Goal: Information Seeking & Learning: Learn about a topic

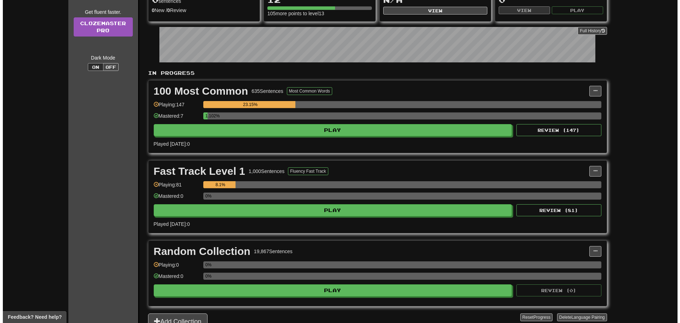
scroll to position [106, 0]
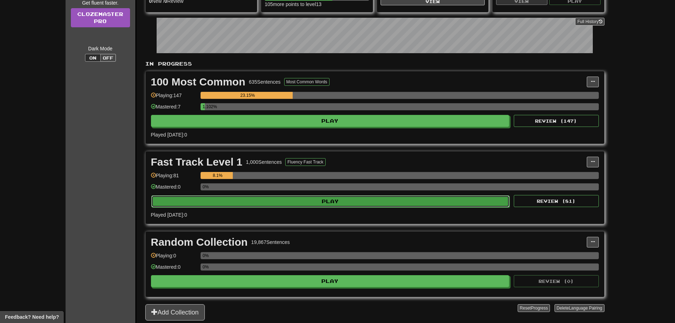
click at [319, 203] on button "Play" at bounding box center [330, 201] width 359 height 12
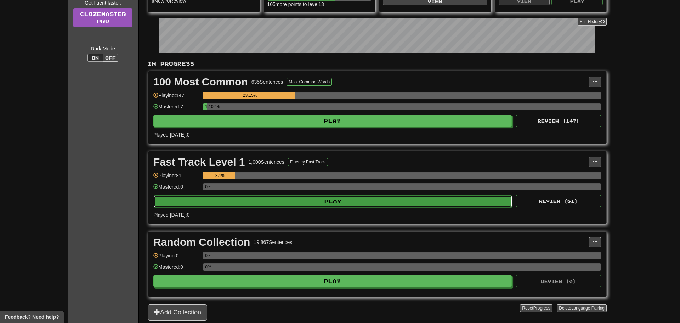
select select "**"
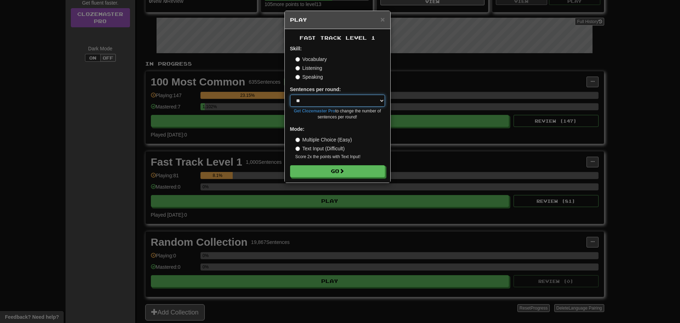
click at [322, 103] on select "* ** ** ** ** ** *** ********" at bounding box center [337, 101] width 95 height 12
click at [322, 102] on select "* ** ** ** ** ** *** ********" at bounding box center [337, 101] width 95 height 12
click at [371, 75] on div "Speaking" at bounding box center [341, 76] width 90 height 7
click at [349, 168] on button "Go" at bounding box center [338, 171] width 95 height 12
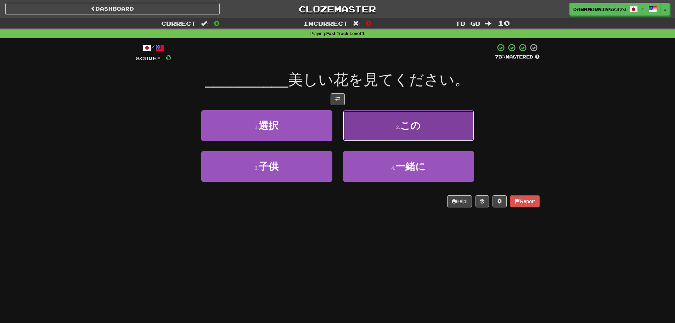
click at [459, 124] on button "2 . この" at bounding box center [408, 125] width 131 height 31
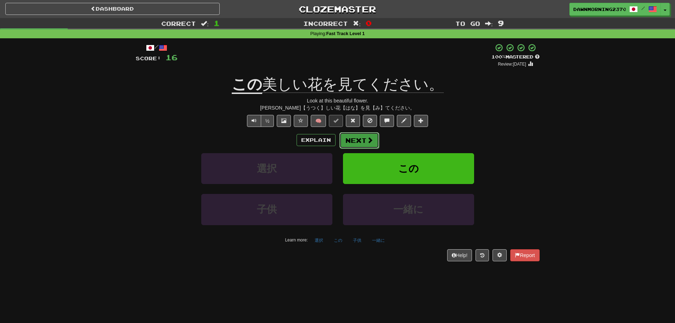
click at [374, 137] on button "Next" at bounding box center [359, 140] width 40 height 16
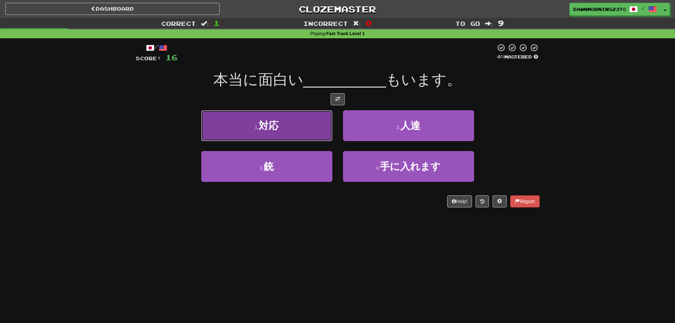
click at [256, 131] on button "1 . 対応" at bounding box center [266, 125] width 131 height 31
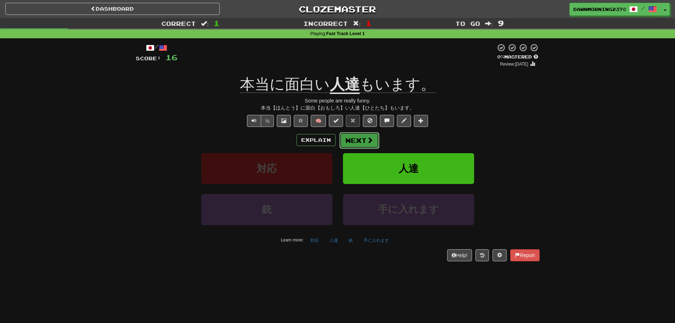
click at [365, 141] on button "Next" at bounding box center [359, 140] width 40 height 16
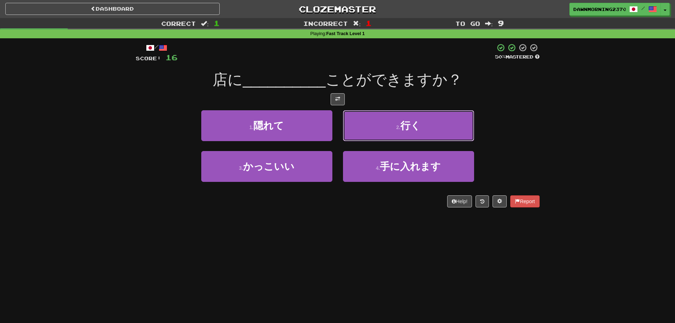
click at [377, 115] on button "2 . 行く" at bounding box center [408, 125] width 131 height 31
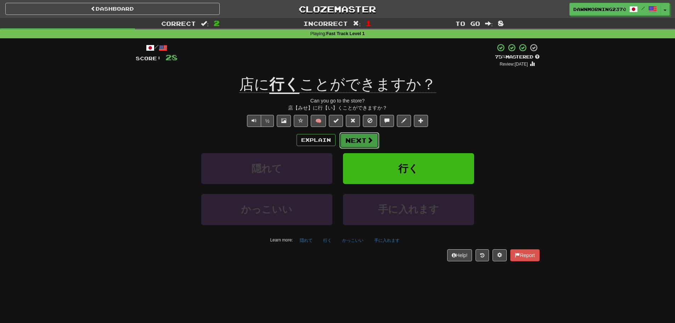
click at [364, 139] on button "Next" at bounding box center [359, 140] width 40 height 16
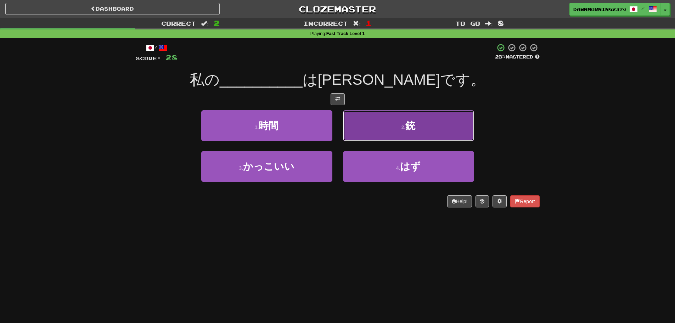
click at [398, 127] on button "2 . 銃" at bounding box center [408, 125] width 131 height 31
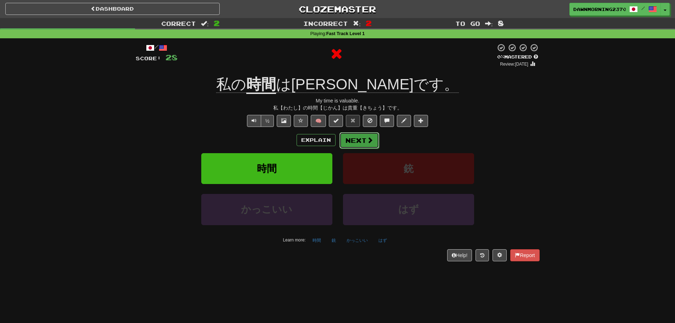
click at [374, 137] on button "Next" at bounding box center [359, 140] width 40 height 16
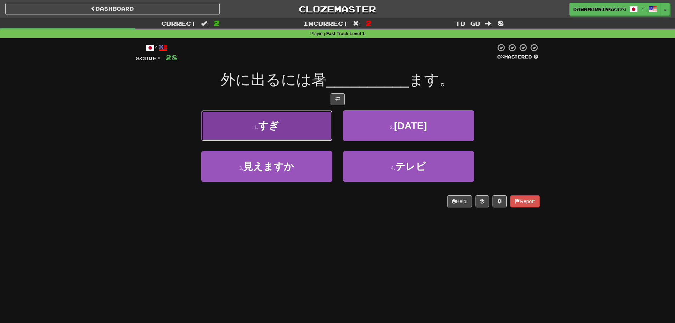
click at [271, 123] on span "すぎ" at bounding box center [268, 125] width 21 height 11
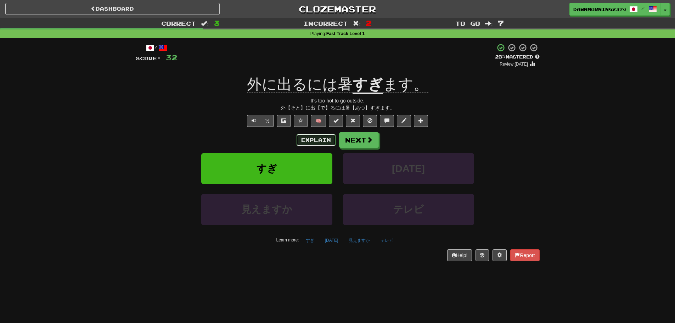
click at [314, 139] on button "Explain" at bounding box center [316, 140] width 39 height 12
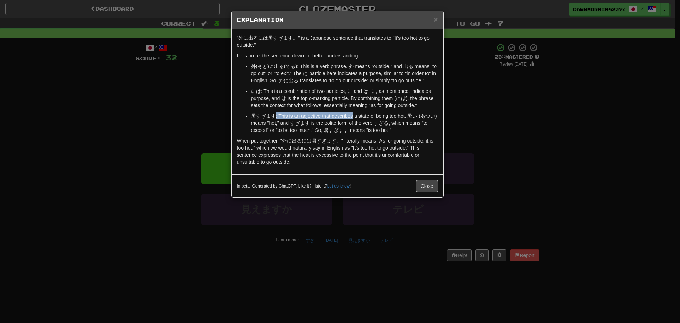
drag, startPoint x: 274, startPoint y: 118, endPoint x: 353, endPoint y: 116, distance: 79.8
click at [353, 116] on p "暑すぎます: This is an adjective that describes a state of being too hot. 暑い (あつい) m…" at bounding box center [344, 122] width 187 height 21
drag, startPoint x: 339, startPoint y: 126, endPoint x: 345, endPoint y: 124, distance: 6.2
click at [341, 125] on p "暑すぎます: This is an adjective that describes a state of being too hot. 暑い (あつい) m…" at bounding box center [344, 122] width 187 height 21
click at [366, 124] on p "暑すぎます: This is an adjective that describes a state of being too hot. 暑い (あつい) m…" at bounding box center [344, 122] width 187 height 21
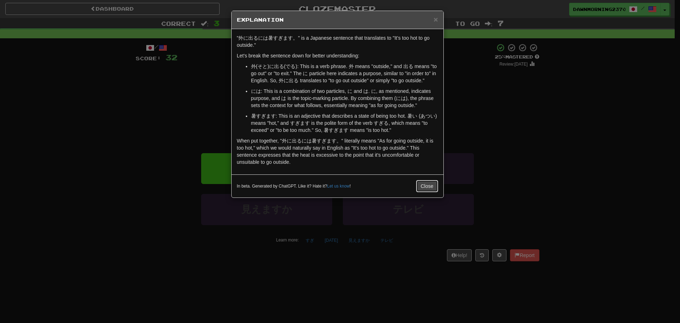
click at [428, 183] on button "Close" at bounding box center [427, 186] width 22 height 12
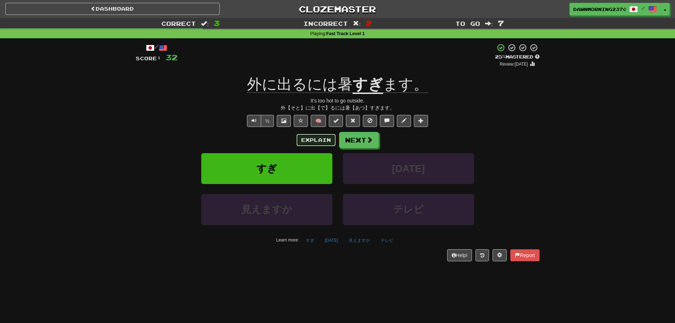
click at [328, 135] on button "Explain" at bounding box center [316, 140] width 39 height 12
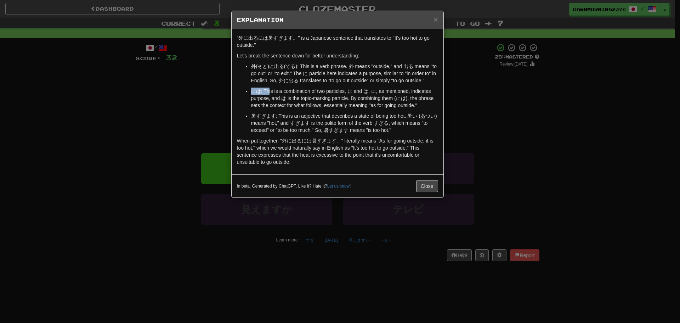
drag, startPoint x: 269, startPoint y: 89, endPoint x: 344, endPoint y: 87, distance: 75.1
click at [344, 87] on ul "外(そと)に出る(でる): This is a verb phrase. 外 means "outside," and 出る means "to go out…" at bounding box center [337, 98] width 201 height 71
click at [342, 88] on p "には: This is a combination of two particles, に and は. に, as mentioned, indicates…" at bounding box center [344, 98] width 187 height 21
drag, startPoint x: 370, startPoint y: 91, endPoint x: 401, endPoint y: 93, distance: 30.9
click at [408, 91] on p "には: This is a combination of two particles, に and は. に, as mentioned, indicates…" at bounding box center [344, 98] width 187 height 21
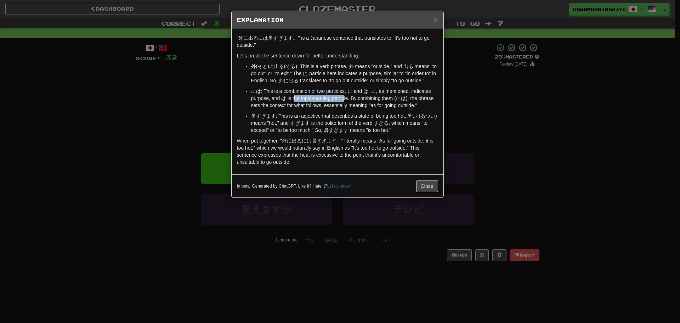
drag, startPoint x: 295, startPoint y: 98, endPoint x: 343, endPoint y: 97, distance: 48.2
click at [343, 97] on p "には: This is a combination of two particles, に and は. に, as mentioned, indicates…" at bounding box center [344, 98] width 187 height 21
drag, startPoint x: 367, startPoint y: 99, endPoint x: 373, endPoint y: 105, distance: 7.8
click at [373, 105] on p "には: This is a combination of two particles, に and は. に, as mentioned, indicates…" at bounding box center [344, 98] width 187 height 21
click at [385, 108] on p "には: This is a combination of two particles, に and は. に, as mentioned, indicates…" at bounding box center [344, 98] width 187 height 21
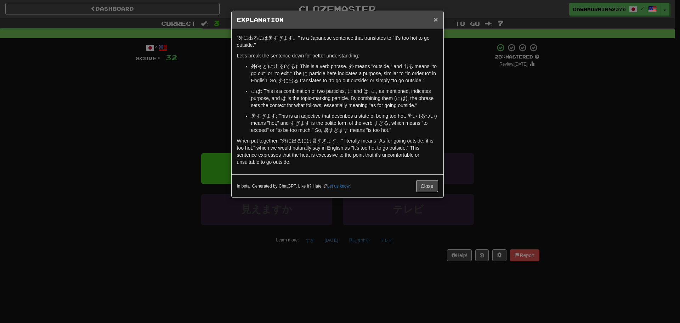
click at [436, 18] on span "×" at bounding box center [436, 19] width 4 height 8
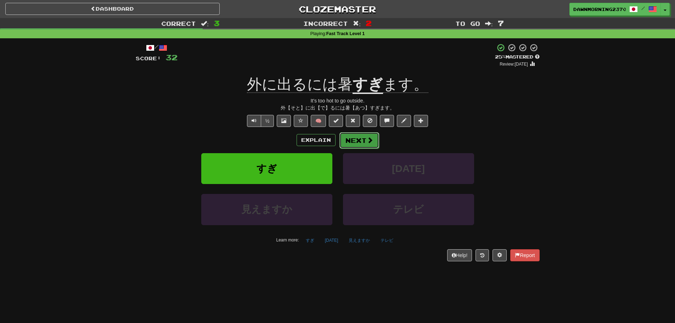
click at [367, 135] on button "Next" at bounding box center [359, 140] width 40 height 16
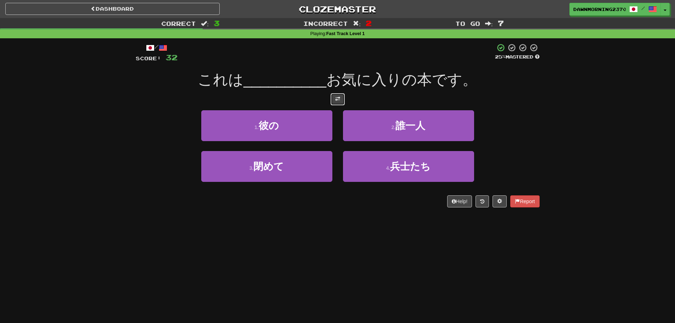
click at [338, 94] on button at bounding box center [338, 99] width 14 height 12
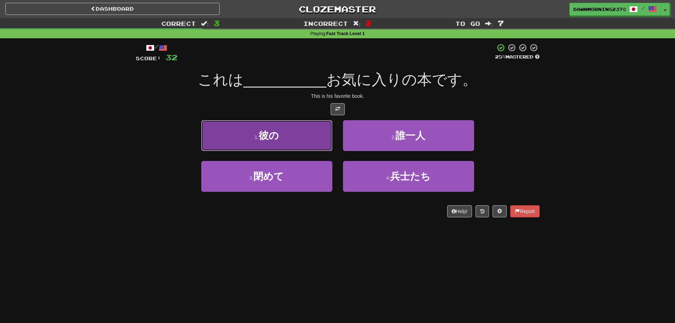
click at [311, 130] on button "1 . 彼の" at bounding box center [266, 135] width 131 height 31
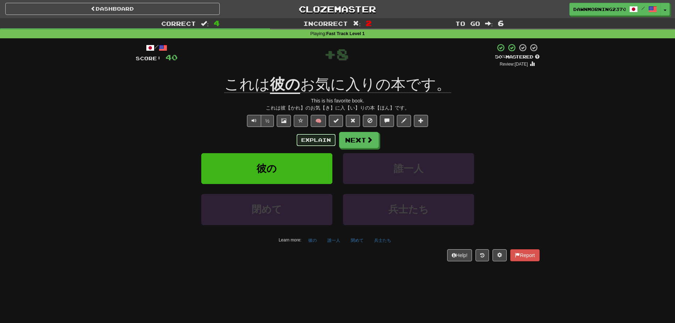
click at [325, 136] on button "Explain" at bounding box center [316, 140] width 39 height 12
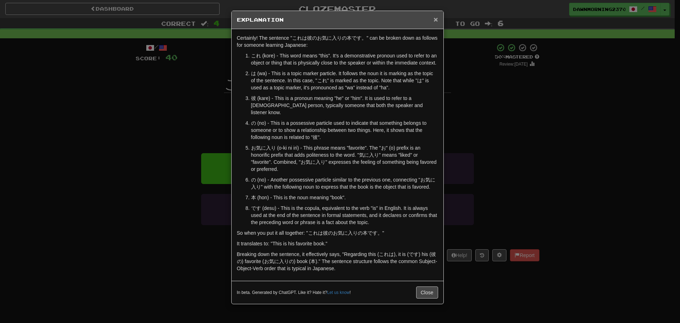
click at [435, 17] on span "×" at bounding box center [436, 19] width 4 height 8
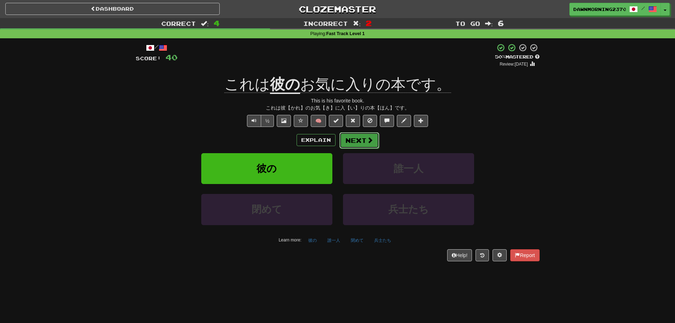
click at [376, 143] on button "Next" at bounding box center [359, 140] width 40 height 16
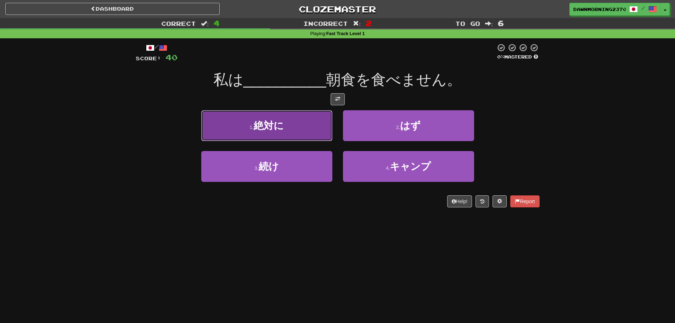
click at [280, 122] on span "絶対に" at bounding box center [269, 125] width 30 height 11
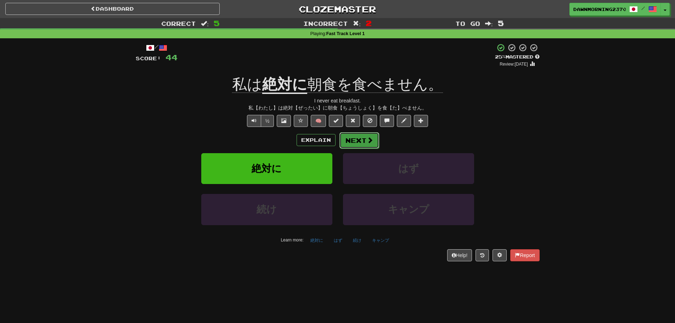
click at [357, 142] on button "Next" at bounding box center [359, 140] width 40 height 16
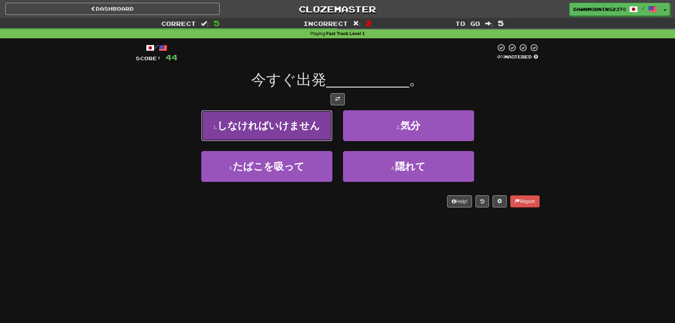
click at [307, 122] on span "しなければいけません" at bounding box center [268, 125] width 103 height 11
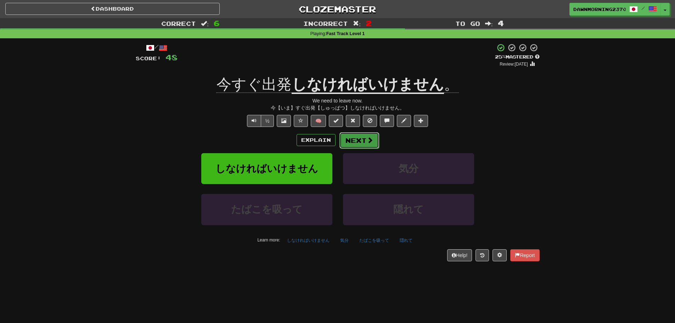
click at [363, 137] on button "Next" at bounding box center [359, 140] width 40 height 16
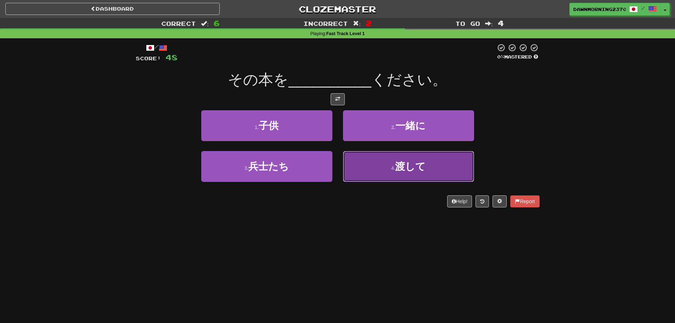
click at [373, 162] on button "4 . 渡して" at bounding box center [408, 166] width 131 height 31
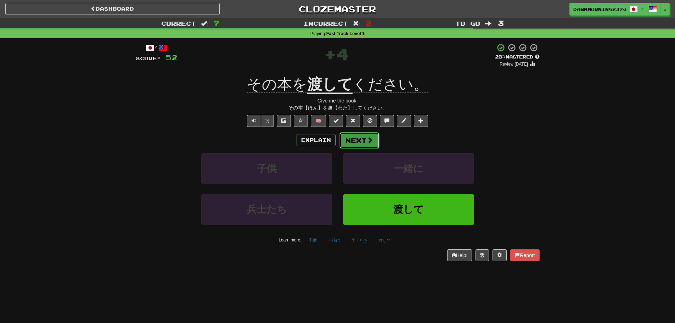
click at [373, 139] on button "Next" at bounding box center [359, 140] width 40 height 16
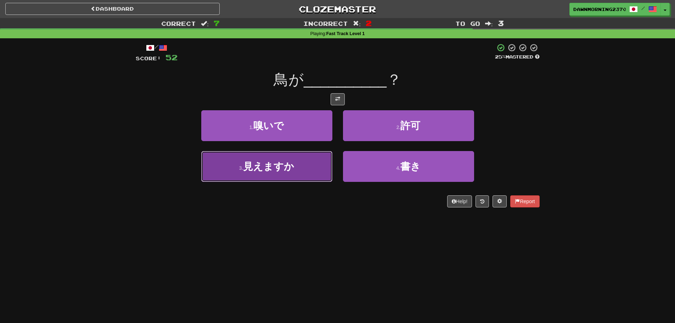
click at [298, 179] on button "3 . 見えますか" at bounding box center [266, 166] width 131 height 31
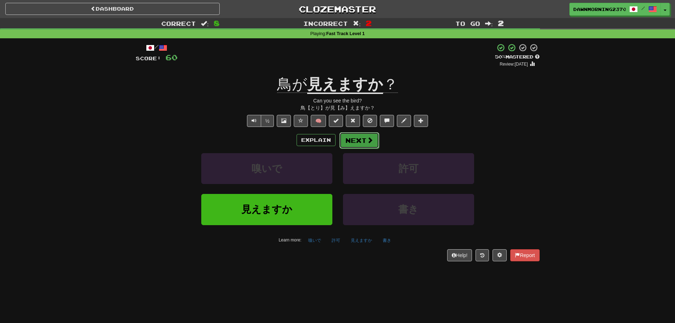
click at [364, 140] on button "Next" at bounding box center [359, 140] width 40 height 16
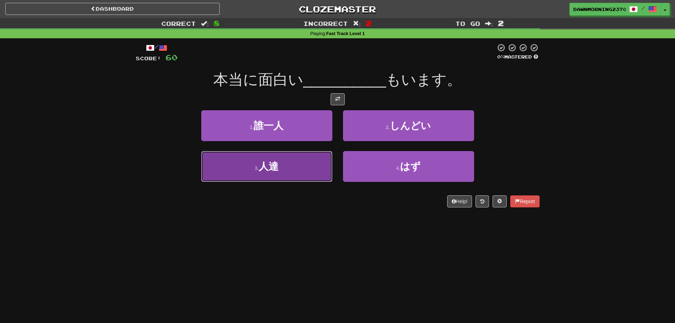
click at [290, 175] on button "3 . 人達" at bounding box center [266, 166] width 131 height 31
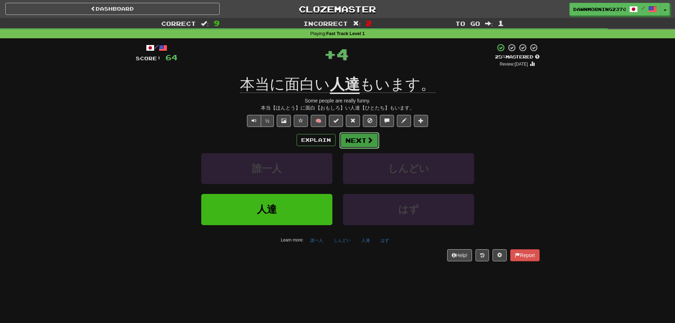
click at [376, 142] on button "Next" at bounding box center [359, 140] width 40 height 16
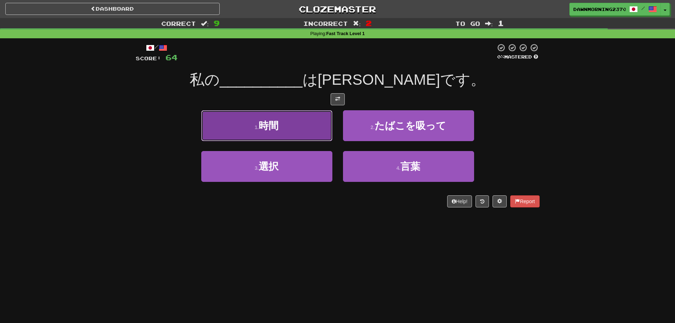
click at [298, 123] on button "1 . 時間" at bounding box center [266, 125] width 131 height 31
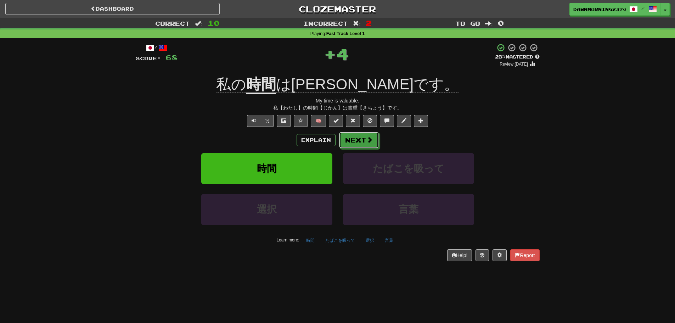
click at [356, 138] on button "Next" at bounding box center [359, 140] width 40 height 16
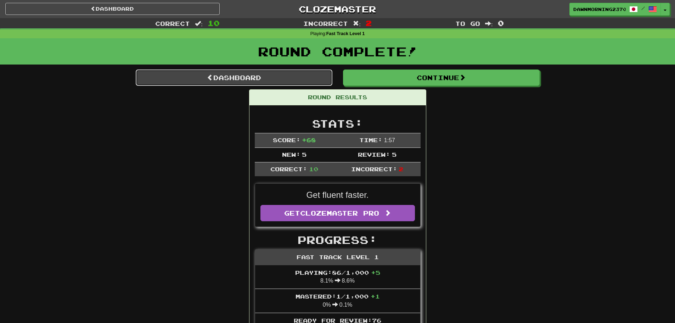
click at [312, 76] on link "Dashboard" at bounding box center [234, 77] width 197 height 16
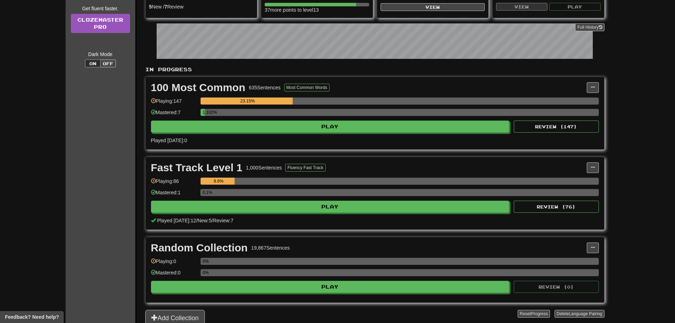
scroll to position [106, 0]
